Goal: Use online tool/utility: Utilize a website feature to perform a specific function

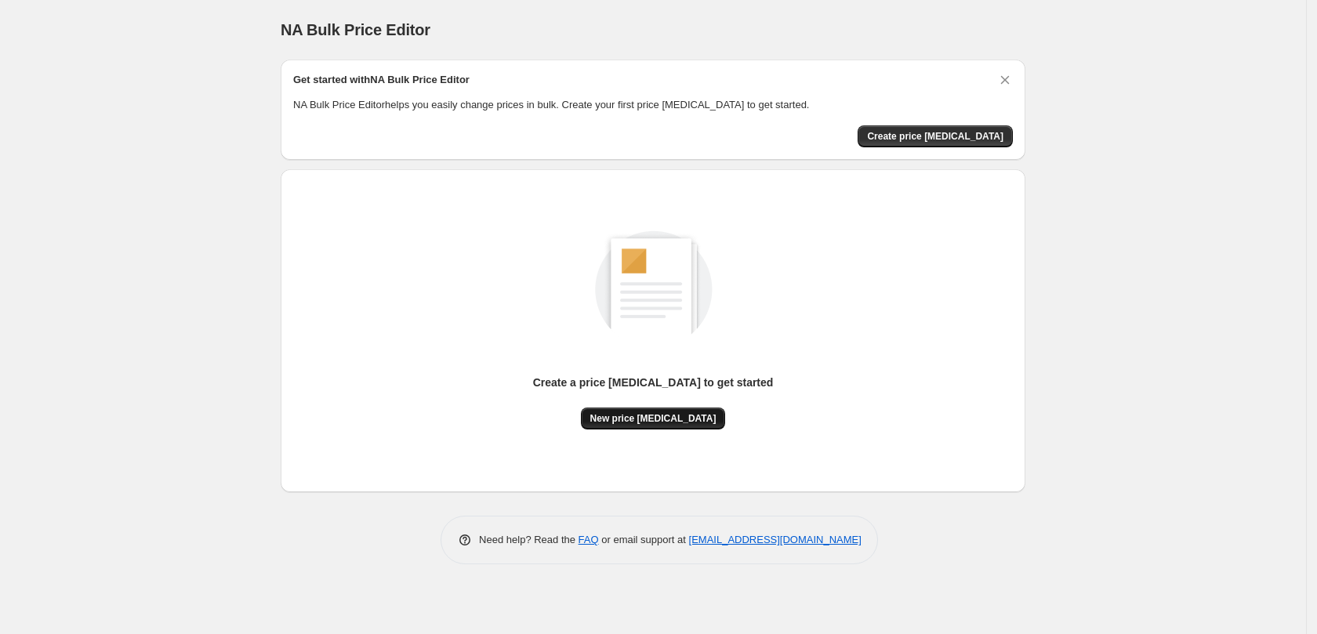
click at [673, 417] on span "New price change job" at bounding box center [653, 418] width 126 height 13
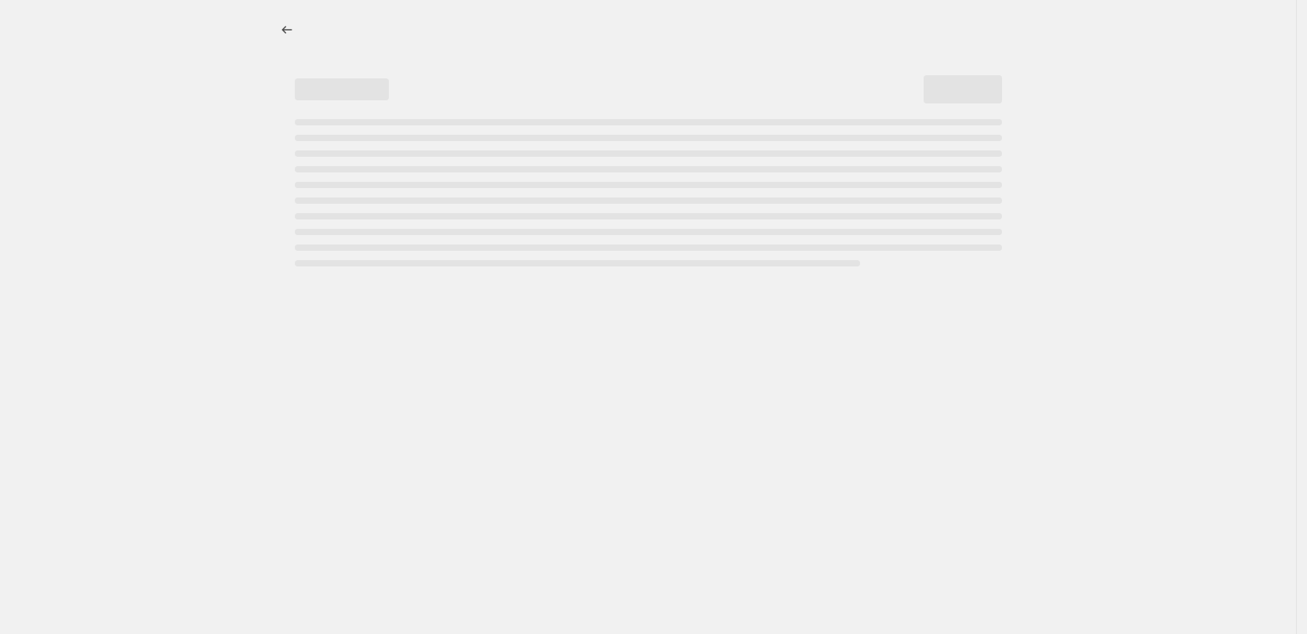
select select "percentage"
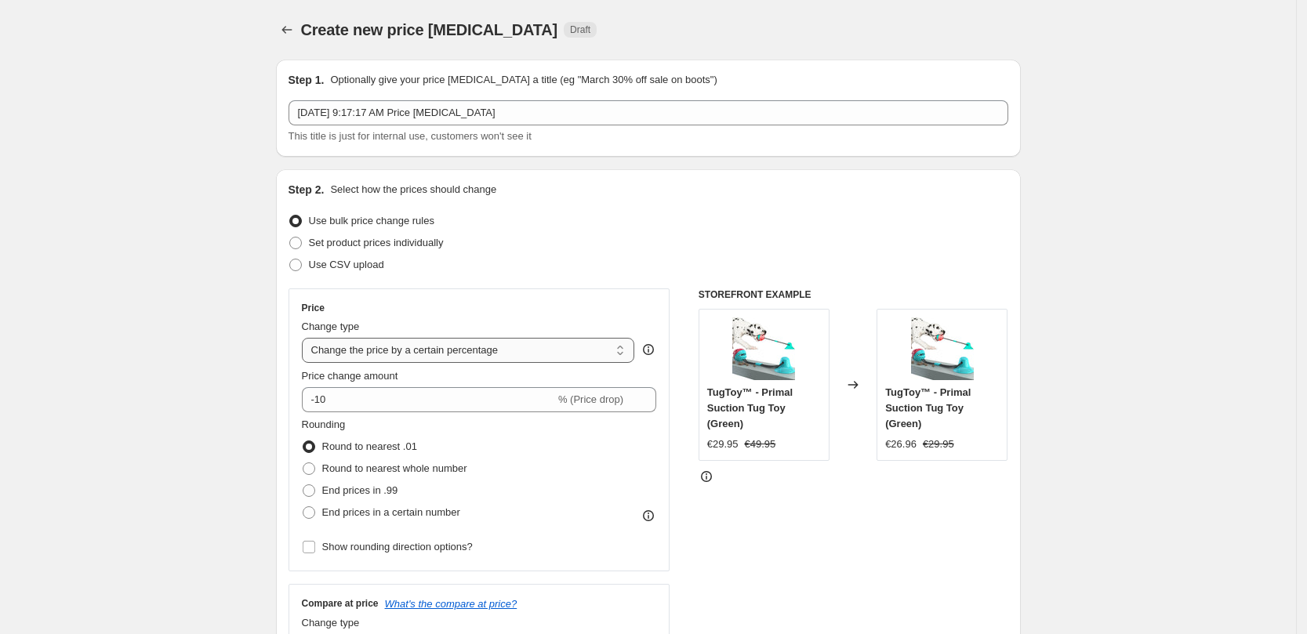
click at [541, 346] on select "Change the price to a certain amount Change the price by a certain amount Chang…" at bounding box center [468, 350] width 333 height 25
click at [774, 212] on div "Use bulk price change rules" at bounding box center [648, 221] width 720 height 22
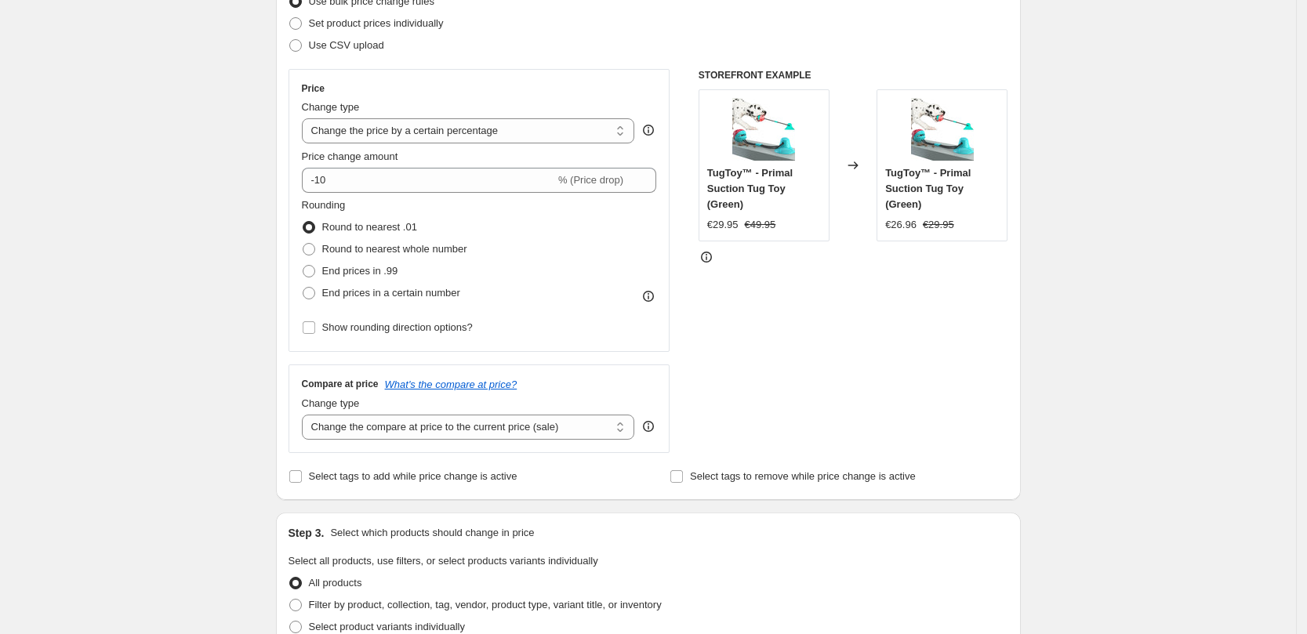
scroll to position [226, 0]
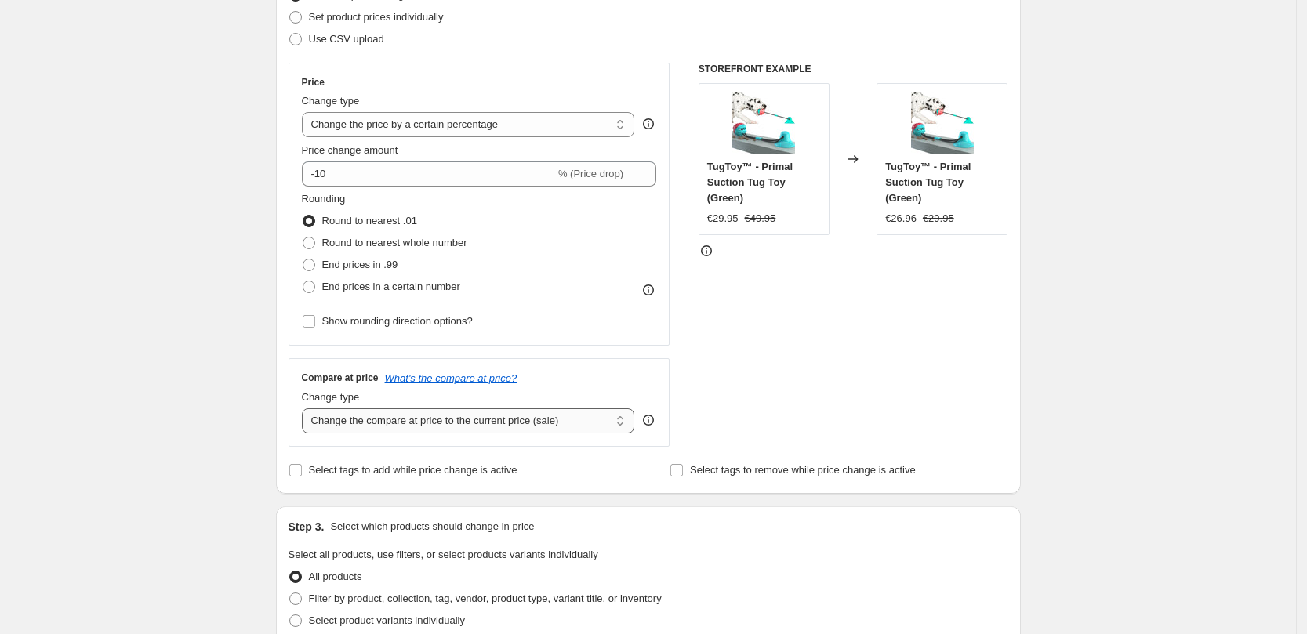
click at [571, 412] on select "Change the compare at price to the current price (sale) Change the compare at p…" at bounding box center [468, 420] width 333 height 25
